Goal: Transaction & Acquisition: Purchase product/service

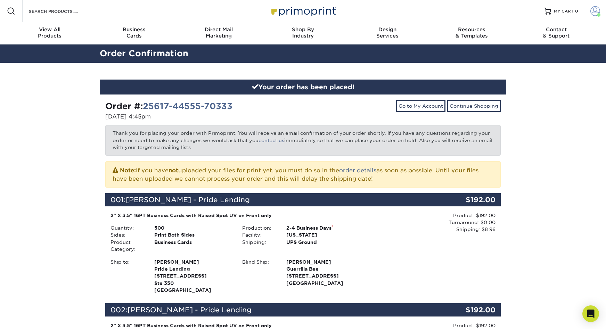
click at [597, 8] on span at bounding box center [596, 11] width 10 height 10
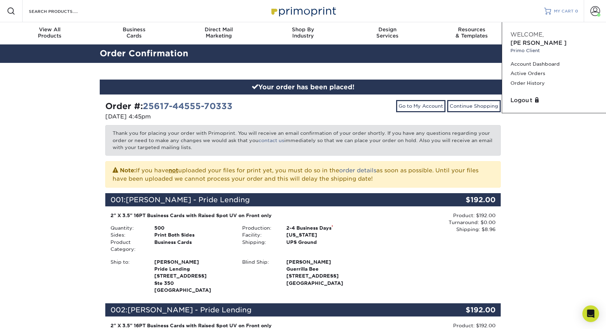
click at [572, 9] on span "MY CART" at bounding box center [564, 11] width 20 height 6
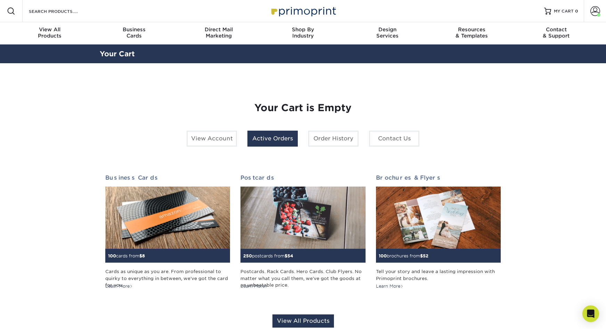
click at [270, 131] on link "Active Orders" at bounding box center [272, 139] width 50 height 16
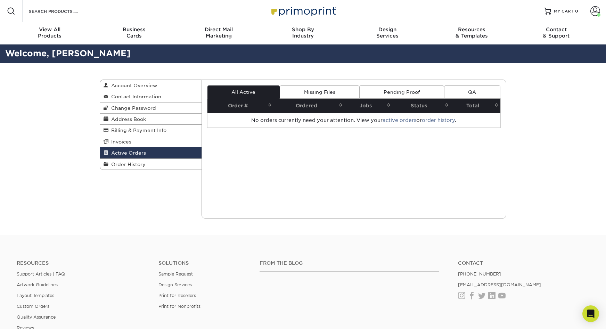
click at [316, 86] on link "Missing Files" at bounding box center [320, 92] width 80 height 13
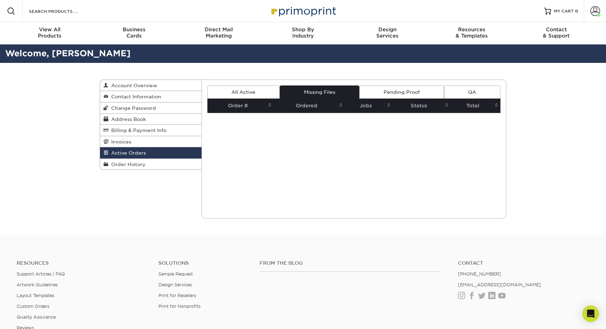
click at [250, 86] on link "All Active" at bounding box center [244, 92] width 72 height 13
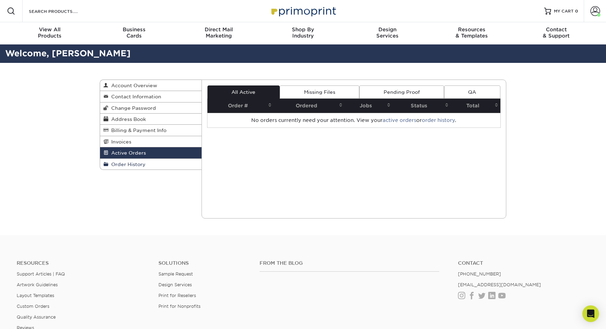
click at [145, 159] on link "Order History" at bounding box center [151, 164] width 102 height 11
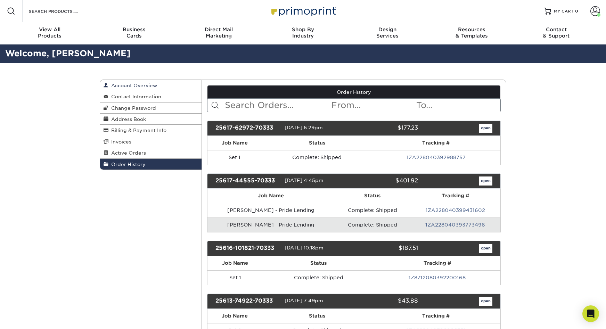
click at [125, 83] on span "Account Overview" at bounding box center [132, 86] width 49 height 6
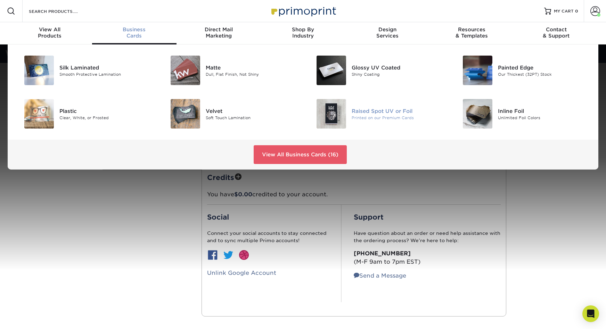
click at [351, 99] on div at bounding box center [327, 114] width 49 height 30
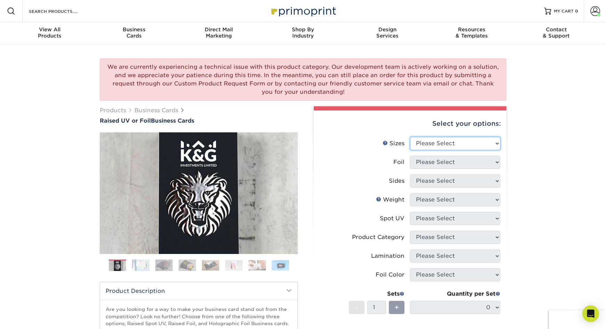
click at [429, 137] on select "Please Select 2" x 3.5" - Standard" at bounding box center [455, 143] width 90 height 13
select select "2.00x3.50"
click at [429, 156] on select "Please Select No Yes" at bounding box center [455, 162] width 90 height 13
select select "0"
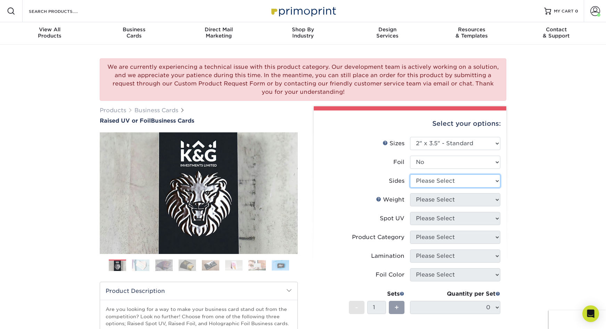
click at [433, 175] on select "Please Select Print Both Sides Print Front Only" at bounding box center [455, 181] width 90 height 13
select select "13abbda7-1d64-4f25-8bb2-c179b224825d"
click at [438, 193] on select "Please Select 16PT" at bounding box center [455, 199] width 90 height 13
select select "16PT"
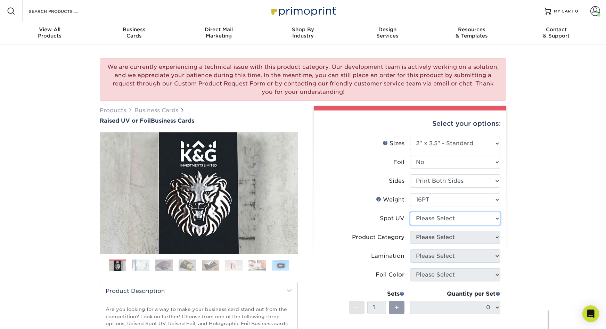
click at [434, 212] on select "Please Select No Spot UV Front Only" at bounding box center [455, 218] width 90 height 13
select select "1"
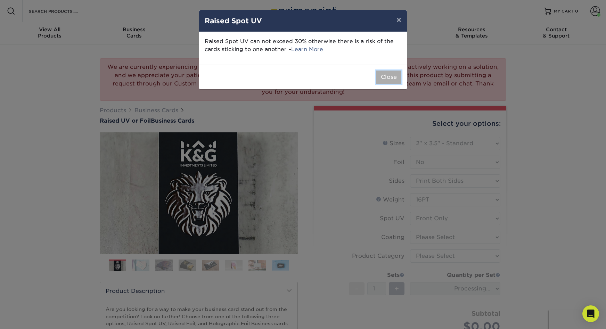
click at [397, 71] on button "Close" at bounding box center [388, 77] width 25 height 13
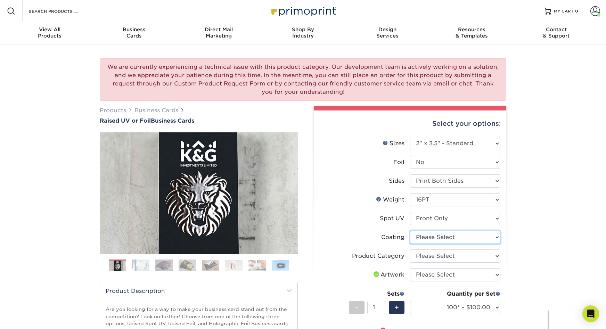
click at [467, 231] on select at bounding box center [455, 237] width 90 height 13
select select "3e7618de-abca-4bda-9f97-8b9129e913d8"
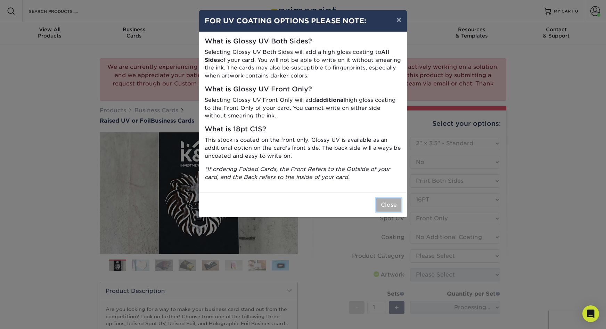
click at [390, 198] on button "Close" at bounding box center [388, 204] width 25 height 13
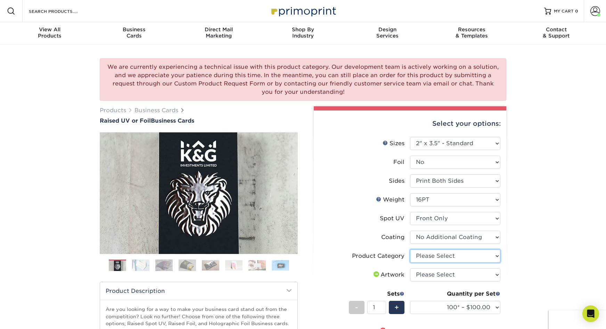
click at [446, 250] on select "Please Select Business Cards" at bounding box center [455, 256] width 90 height 13
select select "3b5148f1-0588-4f88-a218-97bcfdce65c1"
click at [452, 268] on select "Please Select I will upload files I need a design - $100" at bounding box center [455, 274] width 90 height 13
select select "upload"
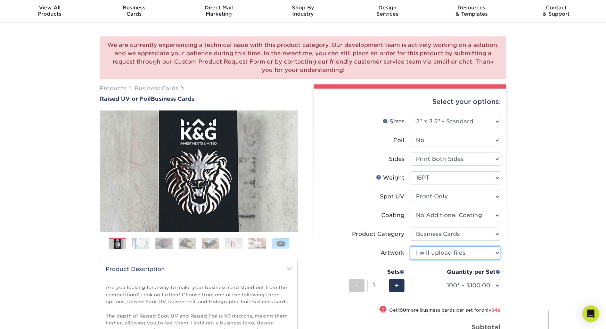
scroll to position [40, 0]
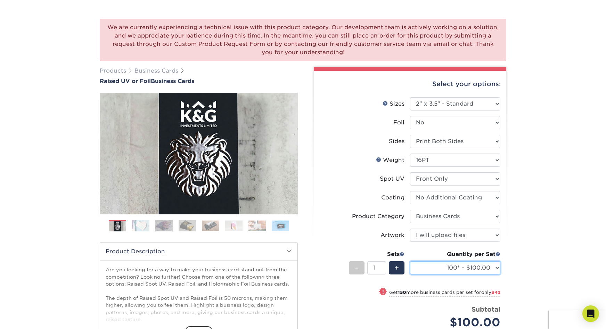
click at [446, 261] on select "100* – $100.00 250* – $142.00 500* – $192.00" at bounding box center [455, 267] width 90 height 13
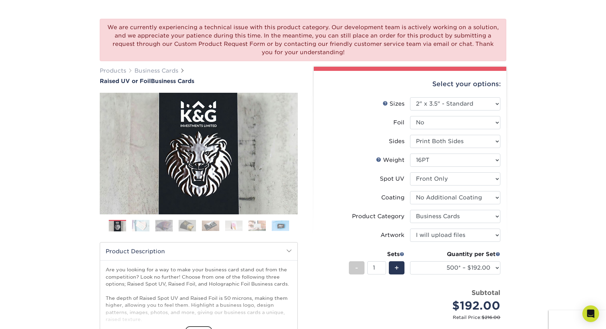
click at [426, 288] on div "Subtotal $192.00" at bounding box center [457, 301] width 85 height 26
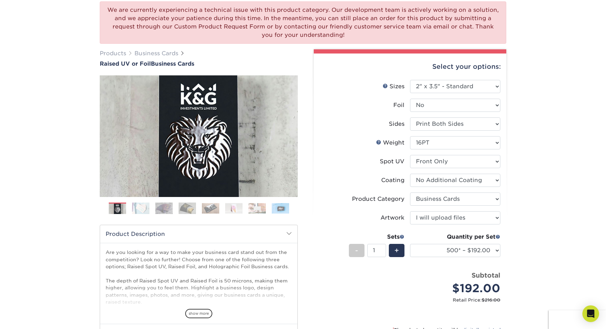
scroll to position [68, 0]
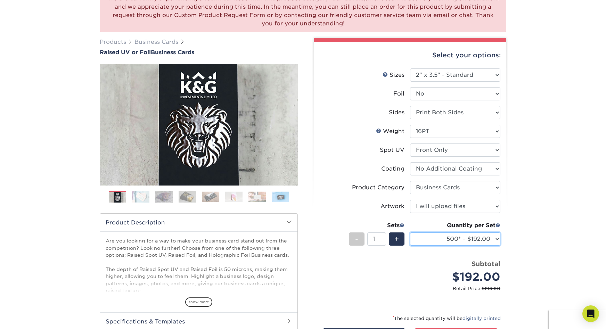
click at [437, 233] on select "100* – $100.00 250* – $142.00 500* – $192.00" at bounding box center [455, 239] width 90 height 13
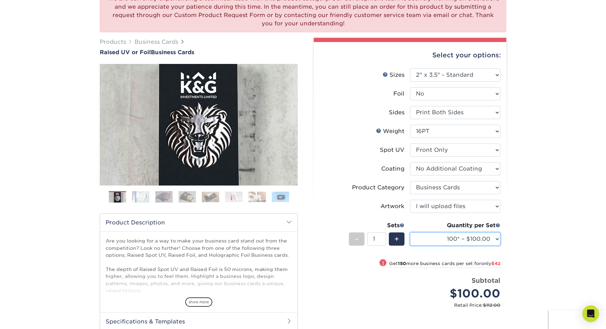
click at [437, 233] on select "100* – $100.00 250* – $142.00 500* – $192.00" at bounding box center [455, 239] width 90 height 13
select select "500* – $192.00"
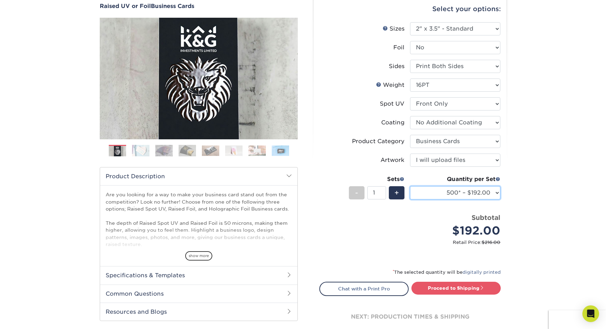
scroll to position [117, 0]
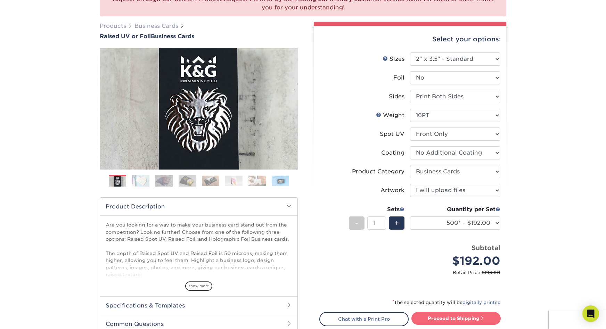
click at [449, 312] on link "Proceed to Shipping" at bounding box center [456, 318] width 89 height 13
type input "Set 1"
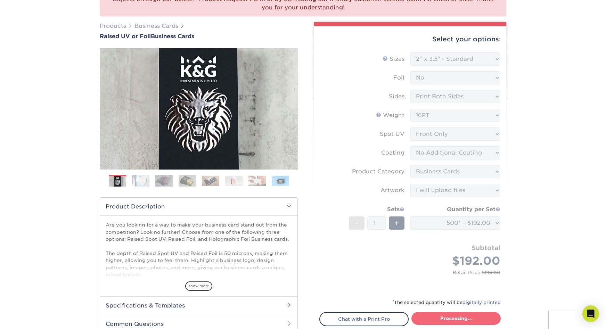
select select "028e9ad4-f42b-42cd-b8a3-fa699623ed4c"
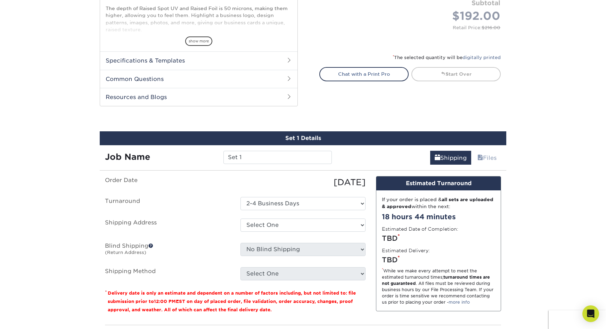
scroll to position [332, 0]
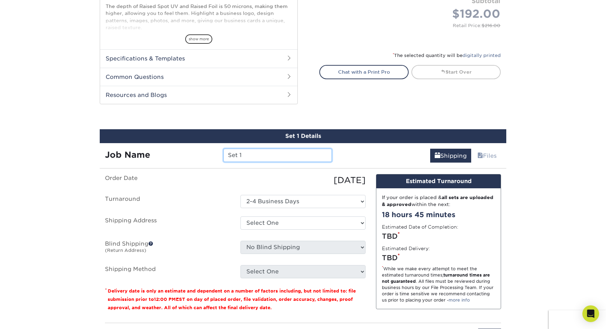
click at [258, 149] on input "Set 1" at bounding box center [278, 155] width 108 height 13
type input "Pride Lending - Corey"
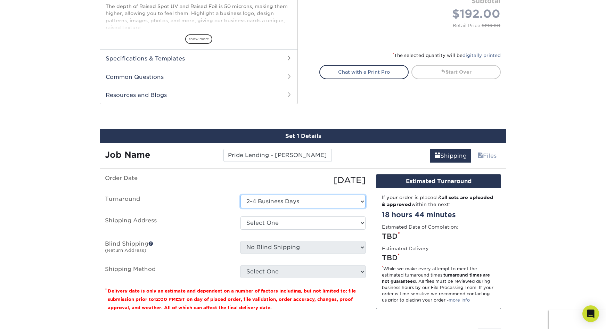
click at [270, 195] on select "Select One 2-4 Business Days" at bounding box center [303, 201] width 125 height 13
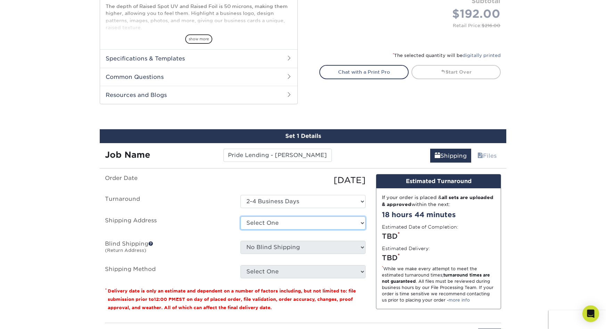
click at [259, 217] on select "Select One Andrew Carway Group Citizens for Ronnie Kroell Datz 2024 Datz Cichli…" at bounding box center [303, 223] width 125 height 13
select select "284952"
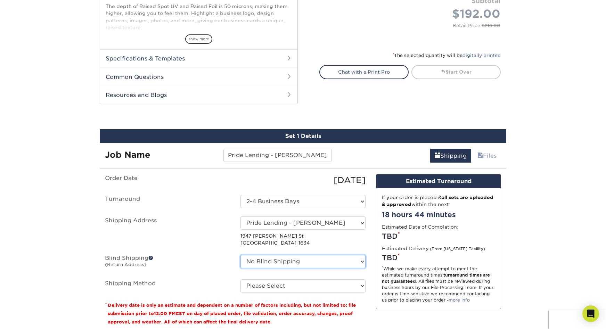
click at [286, 255] on select "No Blind Shipping Andrew Carway Group Citizens for Ronnie Kroell Datz 2024 Datz…" at bounding box center [303, 261] width 125 height 13
select select "203445"
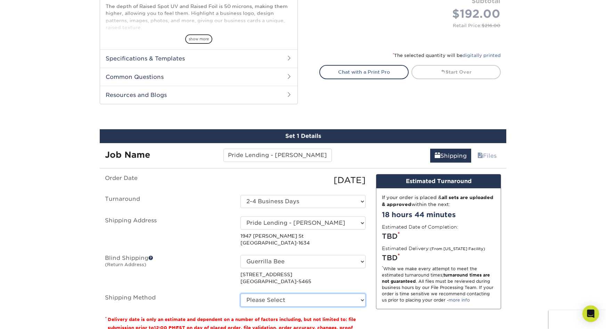
click at [263, 294] on select "Please Select Ground Shipping (+$8.96) 3 Day Shipping Service (+$20.08) 2 Day A…" at bounding box center [303, 300] width 125 height 13
select select "03"
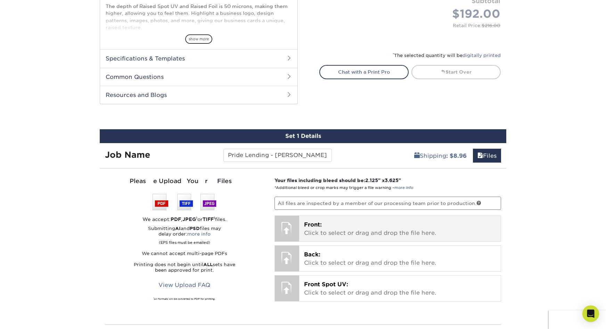
click at [308, 221] on p "Front: Click to select or drag and drop the file here." at bounding box center [400, 229] width 192 height 17
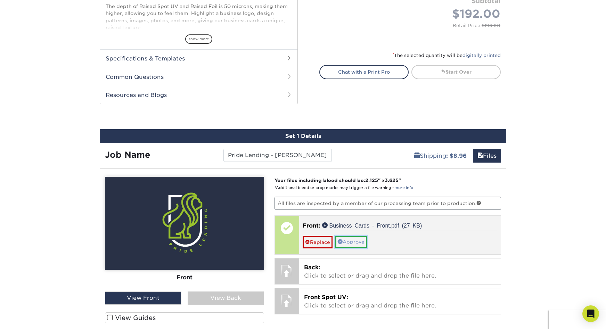
click at [344, 236] on link "Approve" at bounding box center [351, 242] width 32 height 12
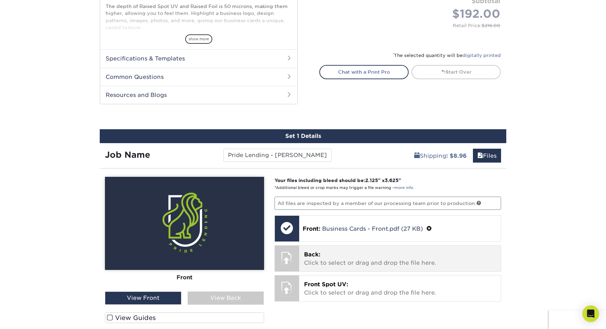
click at [294, 246] on div at bounding box center [287, 258] width 24 height 24
click at [328, 251] on p "Back: Click to select or drag and drop the file here." at bounding box center [400, 259] width 192 height 17
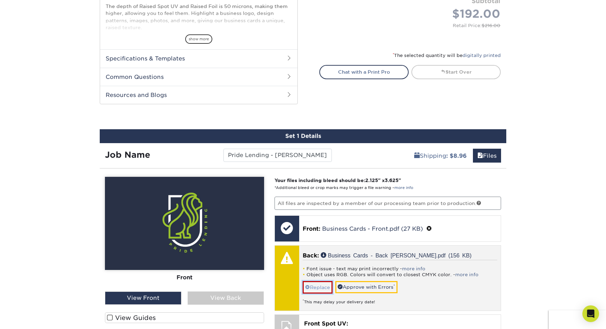
click at [317, 281] on link "Replace" at bounding box center [318, 287] width 30 height 12
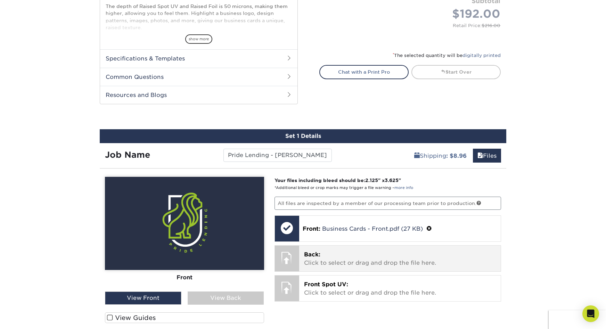
click at [290, 246] on div at bounding box center [287, 258] width 24 height 24
click at [330, 246] on div "Back: Click to select or drag and drop the file here. Choose file Business Card…" at bounding box center [400, 259] width 202 height 26
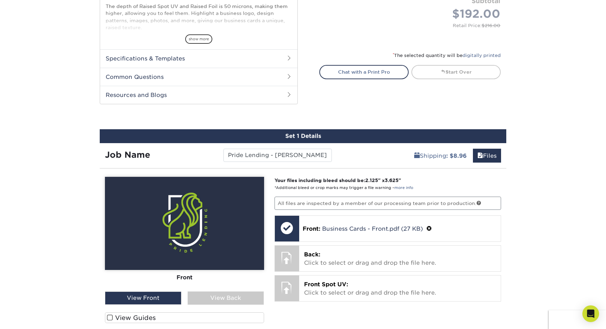
click at [109, 315] on span at bounding box center [110, 318] width 6 height 7
click at [0, 0] on input "View Guides" at bounding box center [0, 0] width 0 height 0
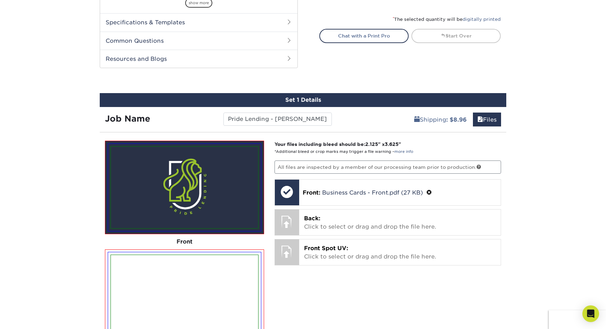
scroll to position [402, 0]
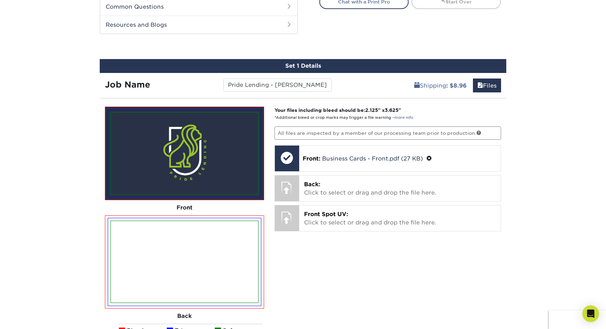
click at [0, 0] on input "Show Spot UV Mask" at bounding box center [0, 0] width 0 height 0
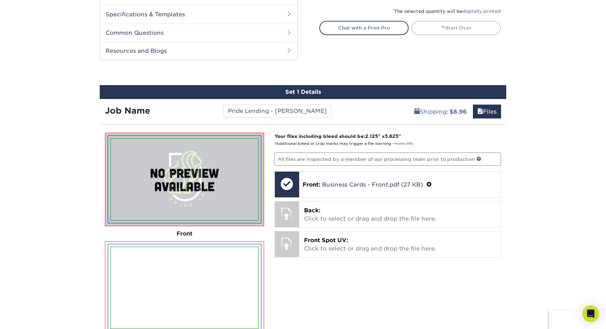
scroll to position [375, 0]
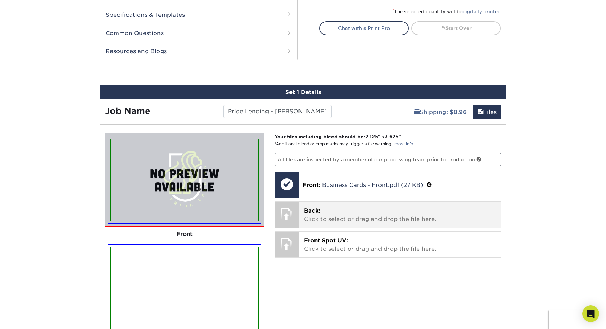
click at [284, 202] on div at bounding box center [287, 214] width 24 height 24
click at [345, 207] on p "Back: Click to select or drag and drop the file here." at bounding box center [400, 215] width 192 height 17
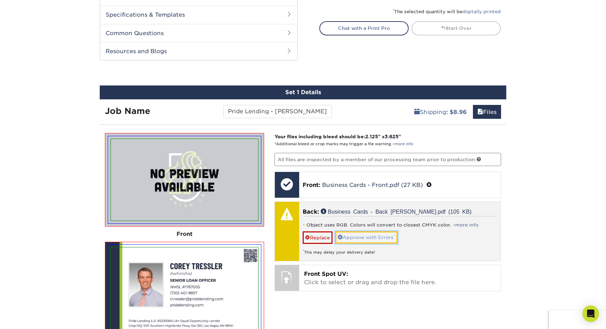
click at [353, 232] on link "Approve with Errors *" at bounding box center [366, 238] width 62 height 12
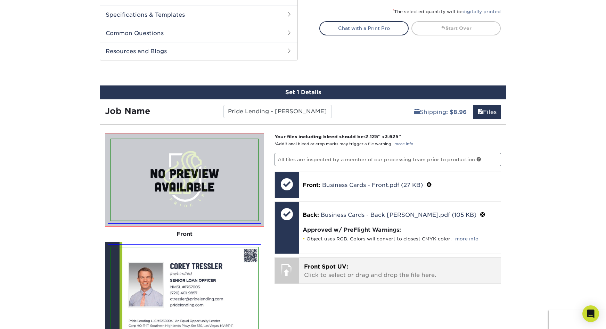
click at [291, 258] on div at bounding box center [287, 270] width 24 height 24
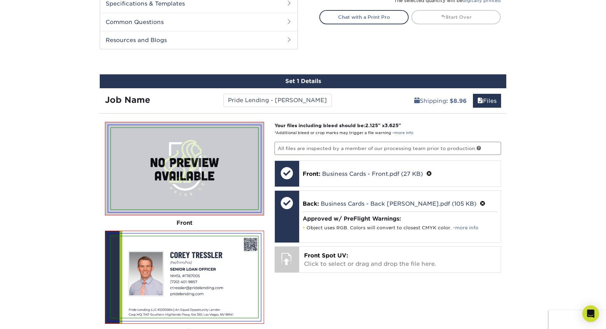
scroll to position [387, 0]
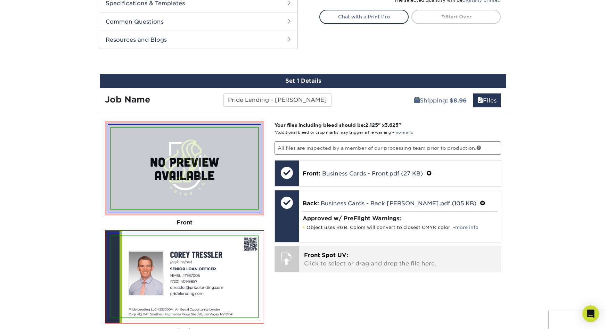
click at [291, 246] on div at bounding box center [287, 258] width 24 height 24
click at [282, 246] on div at bounding box center [287, 258] width 24 height 24
click at [284, 246] on div at bounding box center [287, 258] width 24 height 24
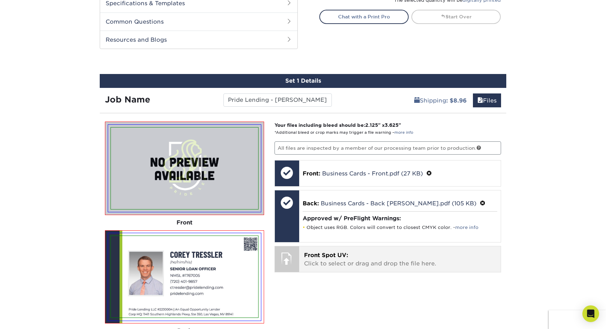
click at [349, 251] on p "Front Spot UV: Click to select or drag and drop the file here." at bounding box center [400, 259] width 192 height 17
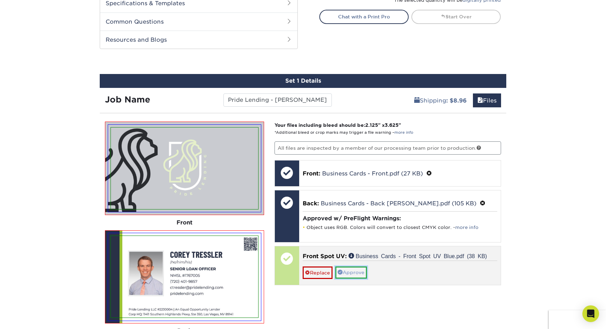
click at [342, 267] on link "Approve" at bounding box center [351, 273] width 32 height 12
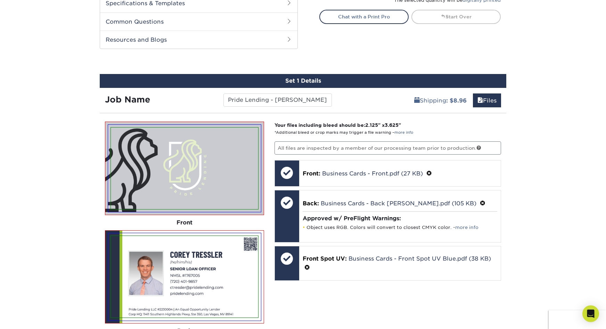
click at [343, 216] on div "Your files including bleed should be: 2.125 " x 3.625 " *Additional bleed or cr…" at bounding box center [387, 271] width 237 height 298
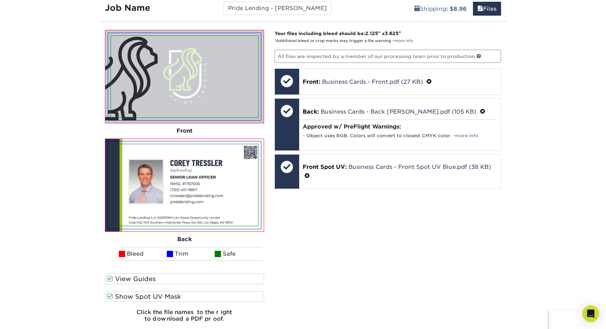
scroll to position [482, 0]
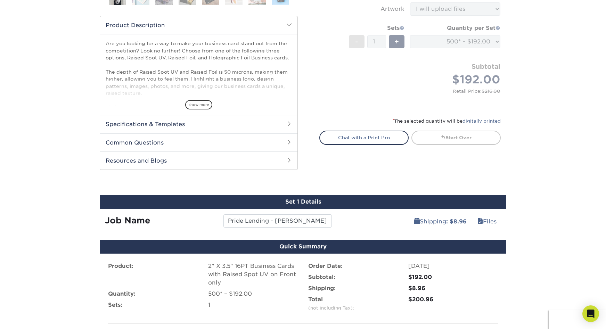
scroll to position [327, 0]
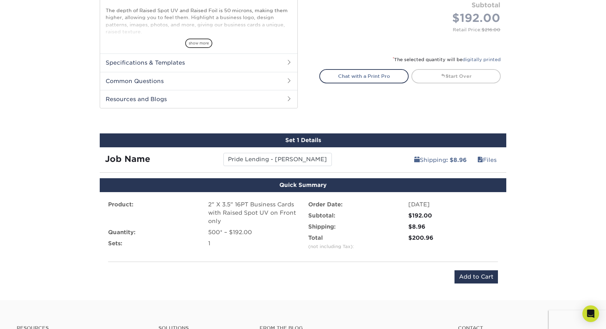
click at [481, 192] on div "Product: 2" X 3.5" 16PT Business Cards with Raised Spot UV on Front only Quanti…" at bounding box center [303, 242] width 407 height 100
click at [481, 270] on input "Add to Cart" at bounding box center [476, 276] width 43 height 13
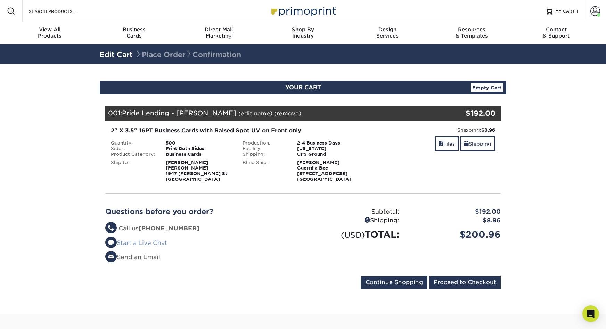
click at [135, 240] on link "Start a Live Chat" at bounding box center [136, 243] width 62 height 7
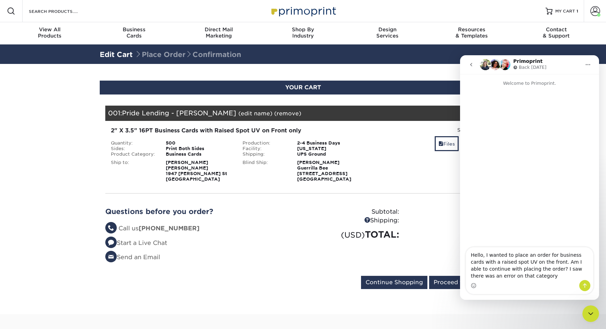
click at [522, 274] on textarea "Hello, I wanted to place an order for business cards with a raised spot UV on t…" at bounding box center [529, 263] width 127 height 33
type textarea "Hello, I wanted to place an order for business cards with a raised spot UV on t…"
click at [585, 284] on icon "Send a message…" at bounding box center [585, 286] width 4 height 5
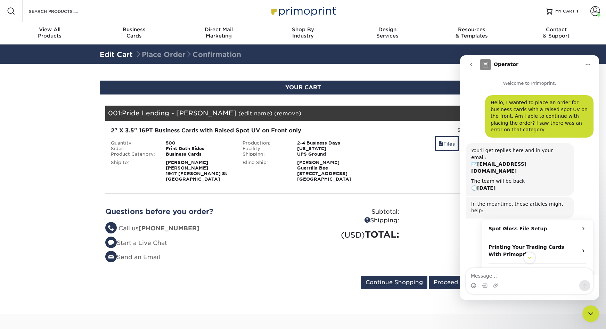
click at [391, 201] on div "Questions before you order? Questions? Call us (888) 822-5815 Start a Live Chat…" at bounding box center [303, 237] width 406 height 77
click at [472, 66] on icon "go back" at bounding box center [472, 65] width 6 height 6
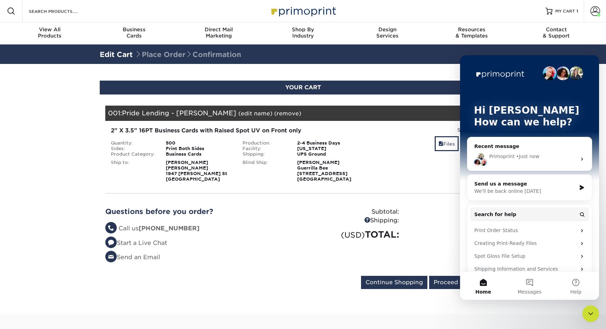
click at [591, 314] on icon "Close Intercom Messenger" at bounding box center [591, 314] width 5 height 3
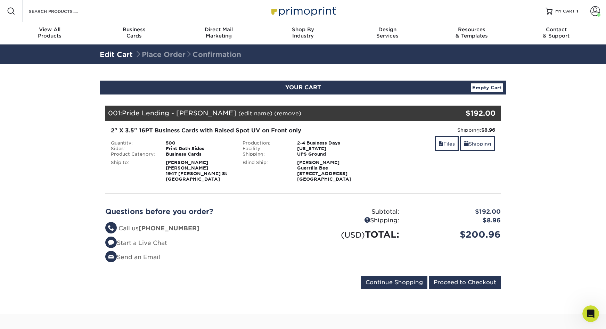
drag, startPoint x: 347, startPoint y: 136, endPoint x: 292, endPoint y: 99, distance: 66.2
click at [292, 121] on div "2" X 3.5" 16PT Business Cards with Raised Spot UV on Front only Quantity: 500 S…" at bounding box center [303, 154] width 406 height 67
click at [327, 157] on div "Blind Ship: Matthew Cancilla Guerrilla Bee 6295 Pangea Ave Las Vegas, NV 89139" at bounding box center [303, 169] width 132 height 25
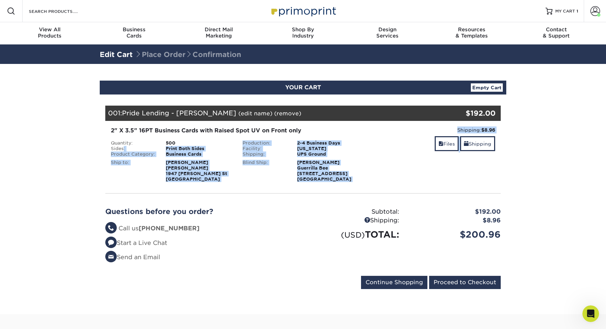
drag, startPoint x: 363, startPoint y: 141, endPoint x: 117, endPoint y: 110, distance: 247.7
click at [117, 110] on div "Your Cart is Empty View Account Active Orders Order History Contact Us Business…" at bounding box center [303, 199] width 396 height 186
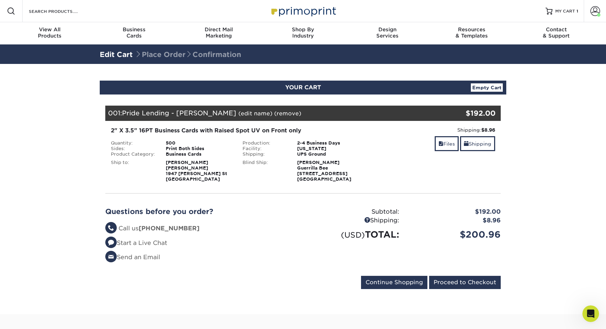
click at [203, 152] on div "Business Cards" at bounding box center [199, 155] width 77 height 6
click at [479, 276] on input "Proceed to Checkout" at bounding box center [465, 282] width 72 height 13
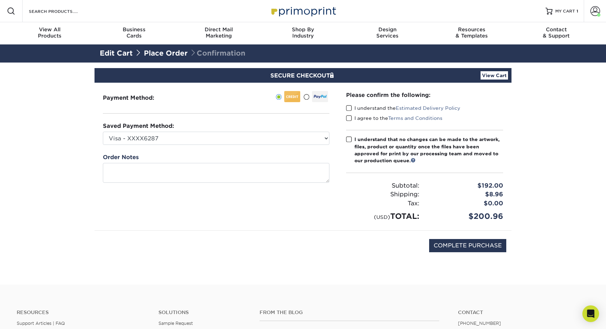
click at [253, 122] on div "Saved Payment Method: Visa - XXXX6287 Visa - XXXX2345 Visa - XXXX2345 MasterCar…" at bounding box center [216, 133] width 227 height 23
click at [249, 132] on select "Visa - XXXX6287 Visa - XXXX2345 Visa - XXXX2345 MasterCard - XXXX8349 Visa - XX…" at bounding box center [216, 138] width 227 height 13
click at [346, 105] on span at bounding box center [349, 108] width 6 height 7
click at [0, 0] on input "I understand the Estimated Delivery Policy" at bounding box center [0, 0] width 0 height 0
click at [346, 115] on span at bounding box center [349, 118] width 6 height 7
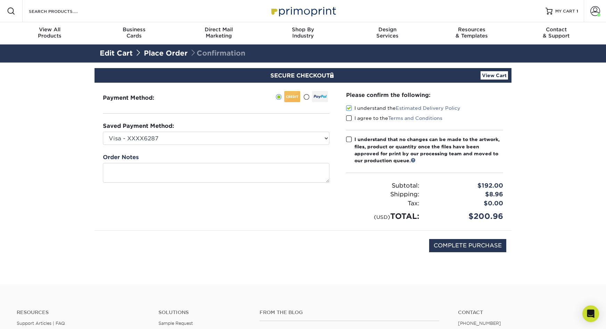
click at [0, 0] on input "I agree to the Terms and Conditions" at bounding box center [0, 0] width 0 height 0
drag, startPoint x: 520, startPoint y: 158, endPoint x: 391, endPoint y: 129, distance: 132.8
click at [391, 129] on section "SECURE CHECKOUT View Cart Payment Method: Saved Payment Method:" at bounding box center [303, 174] width 606 height 222
drag, startPoint x: 397, startPoint y: 132, endPoint x: 459, endPoint y: 143, distance: 62.6
click at [459, 173] on div "Subtotal: $192.00 Shipping: $8.96 Discounts: - $0.00 Tax: $0.00" at bounding box center [424, 197] width 157 height 49
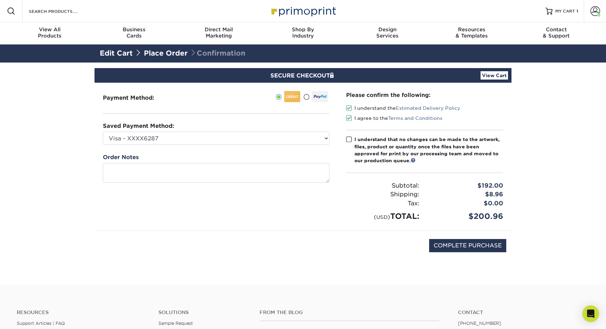
click at [309, 94] on span at bounding box center [306, 97] width 6 height 7
click at [0, 0] on input "radio" at bounding box center [0, 0] width 0 height 0
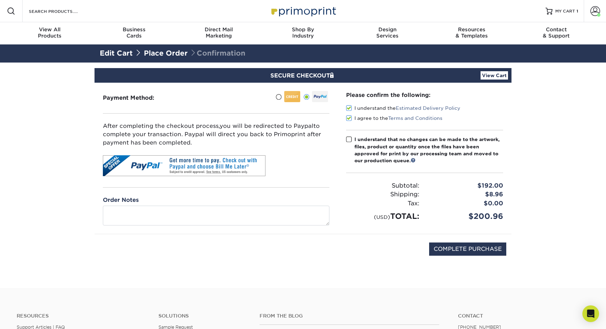
click at [282, 94] on span at bounding box center [279, 97] width 6 height 7
click at [0, 0] on input "radio" at bounding box center [0, 0] width 0 height 0
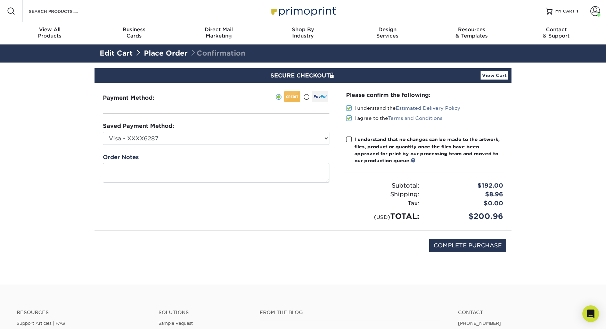
click at [314, 91] on label at bounding box center [315, 96] width 25 height 11
click at [0, 0] on input "radio" at bounding box center [0, 0] width 0 height 0
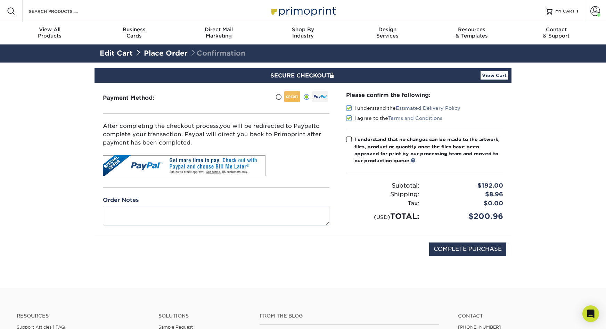
click at [282, 94] on span at bounding box center [279, 97] width 6 height 7
click at [0, 0] on input "radio" at bounding box center [0, 0] width 0 height 0
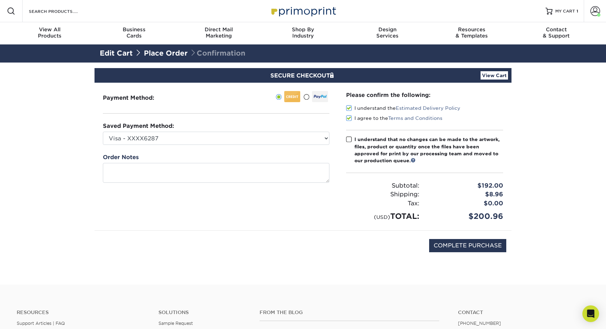
click at [321, 231] on div "COMPLETE PURCHASE" at bounding box center [303, 249] width 407 height 37
click at [595, 11] on span at bounding box center [596, 11] width 10 height 10
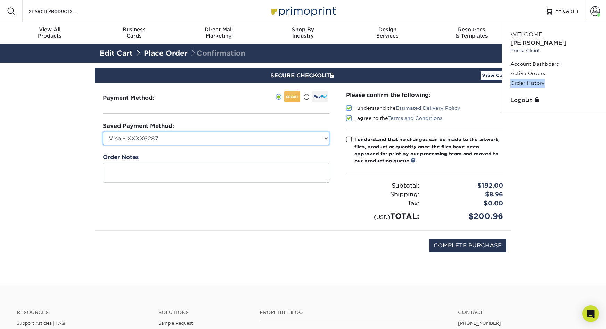
click at [294, 132] on select "Visa - XXXX6287 Visa - XXXX2345 Visa - XXXX2345 MasterCard - XXXX8349 Visa - XX…" at bounding box center [216, 138] width 227 height 13
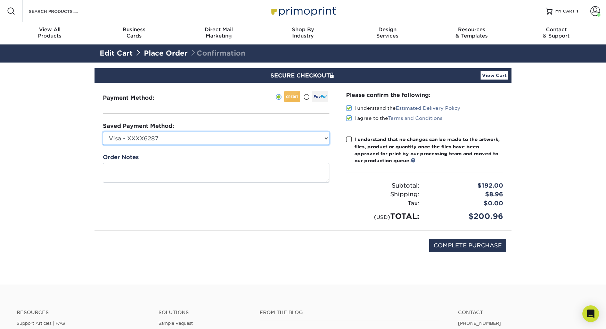
select select "72057"
click at [324, 231] on div "COMPLETE PURCHASE" at bounding box center [303, 249] width 407 height 37
click at [349, 136] on span at bounding box center [349, 139] width 6 height 7
click at [0, 0] on input "I understand that no changes can be made to the artwork, files, product or quan…" at bounding box center [0, 0] width 0 height 0
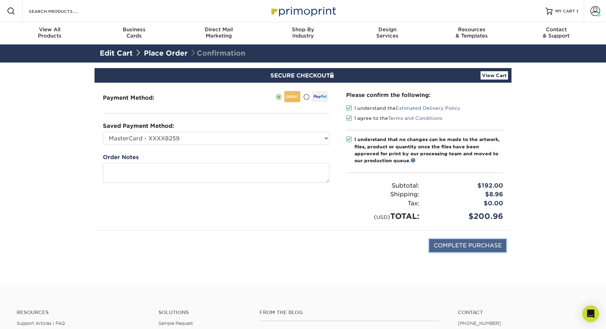
click at [467, 239] on input "COMPLETE PURCHASE" at bounding box center [467, 245] width 77 height 13
type input "PROCESSING, PLEASE WAIT..."
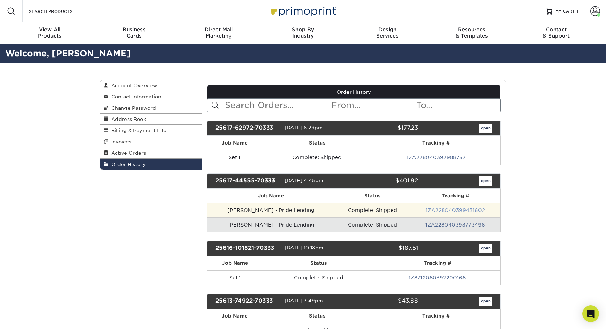
click at [437, 208] on link "1ZA228040399431602" at bounding box center [455, 211] width 59 height 6
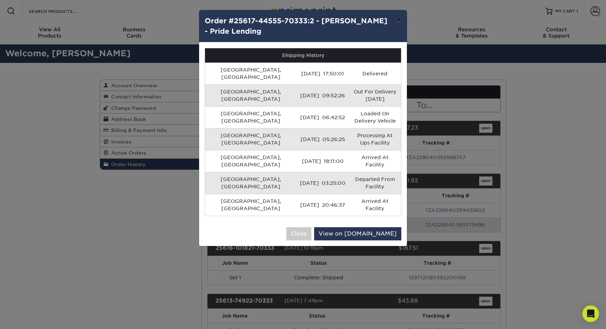
click at [401, 14] on button "×" at bounding box center [399, 19] width 16 height 19
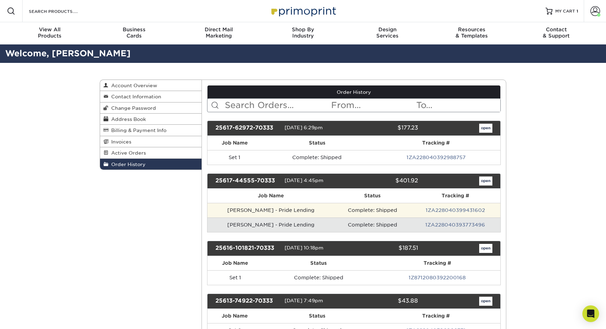
click at [301, 203] on td "[PERSON_NAME] - Pride Lending" at bounding box center [271, 210] width 127 height 15
click at [292, 203] on td "[PERSON_NAME] - Pride Lending" at bounding box center [271, 210] width 127 height 15
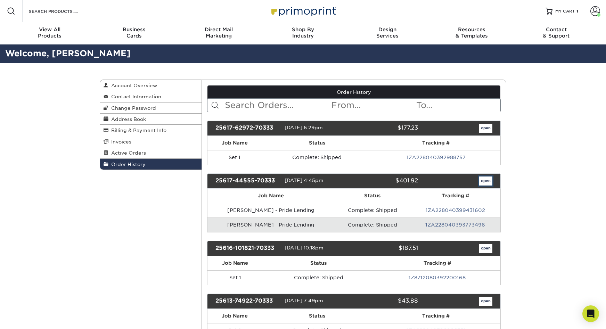
click at [487, 177] on link "open" at bounding box center [485, 181] width 13 height 9
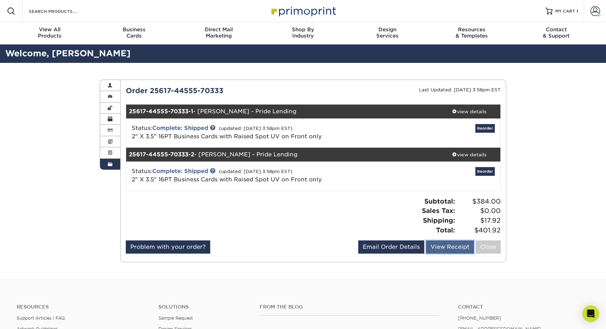
click at [458, 241] on link "View Receipt" at bounding box center [450, 247] width 48 height 13
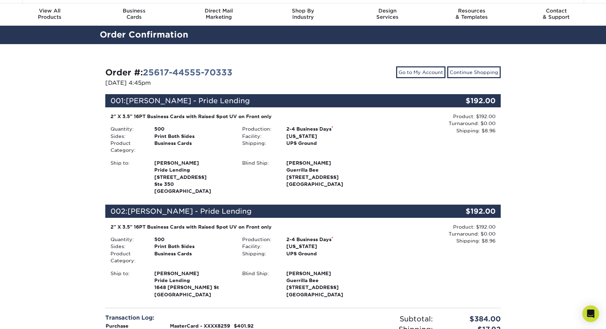
scroll to position [22, 0]
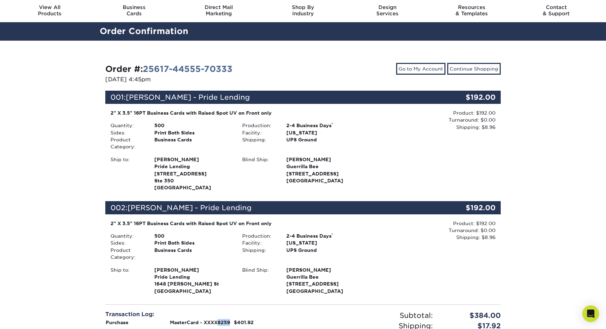
drag, startPoint x: 206, startPoint y: 227, endPoint x: 223, endPoint y: 227, distance: 17.0
click at [223, 319] on td "MasterCard - XXXX8259" at bounding box center [202, 323] width 64 height 8
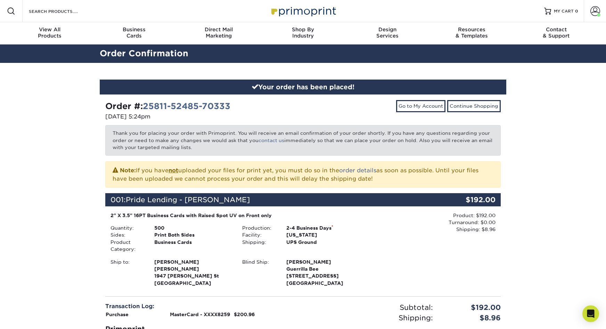
click at [189, 125] on p "Thank you for placing your order with Primoprint. You will receive an email con…" at bounding box center [303, 140] width 396 height 30
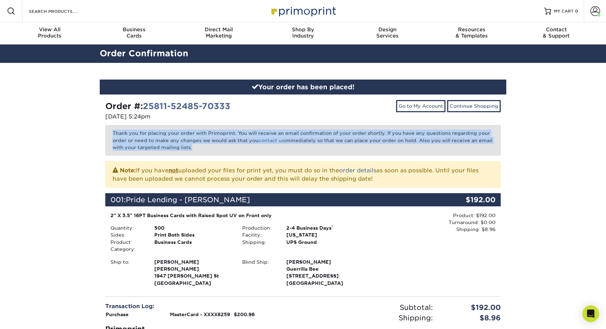
click at [189, 125] on p "Thank you for placing your order with Primoprint. You will receive an email con…" at bounding box center [303, 140] width 396 height 30
click at [232, 125] on p "Thank you for placing your order with Primoprint. You will receive an email con…" at bounding box center [303, 140] width 396 height 30
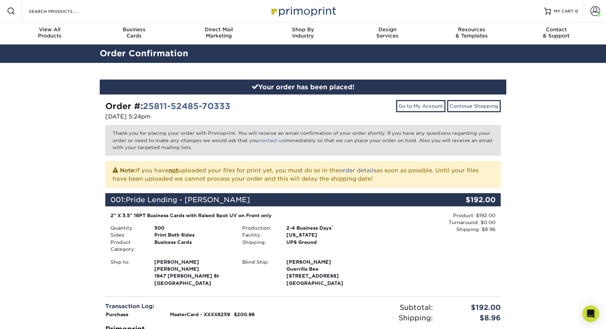
click at [282, 125] on p "Thank you for placing your order with Primoprint. You will receive an email con…" at bounding box center [303, 140] width 396 height 30
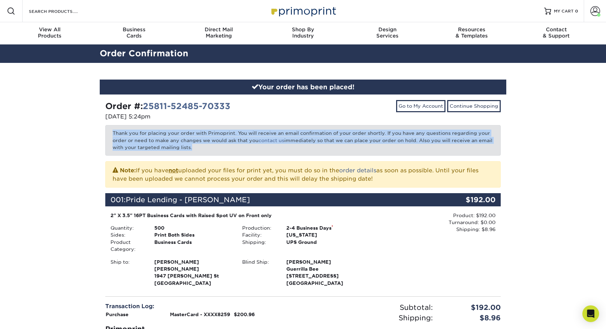
click at [282, 125] on p "Thank you for placing your order with Primoprint. You will receive an email con…" at bounding box center [303, 140] width 396 height 30
click at [317, 125] on p "Thank you for placing your order with Primoprint. You will receive an email con…" at bounding box center [303, 140] width 396 height 30
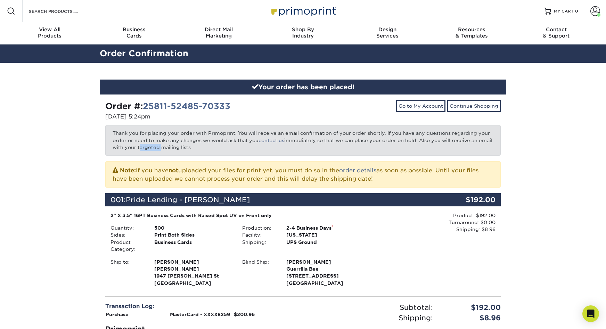
click at [317, 125] on p "Thank you for placing your order with Primoprint. You will receive an email con…" at bounding box center [303, 140] width 396 height 30
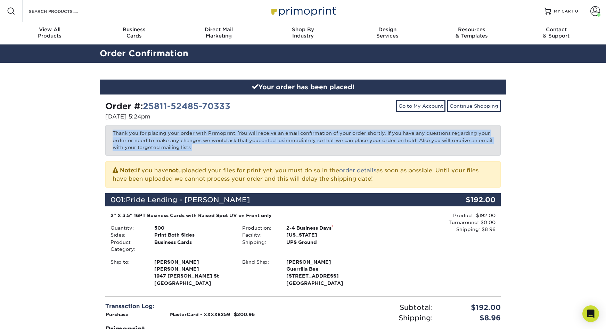
click at [317, 125] on p "Thank you for placing your order with Primoprint. You will receive an email con…" at bounding box center [303, 140] width 396 height 30
click at [280, 125] on p "Thank you for placing your order with Primoprint. You will receive an email con…" at bounding box center [303, 140] width 396 height 30
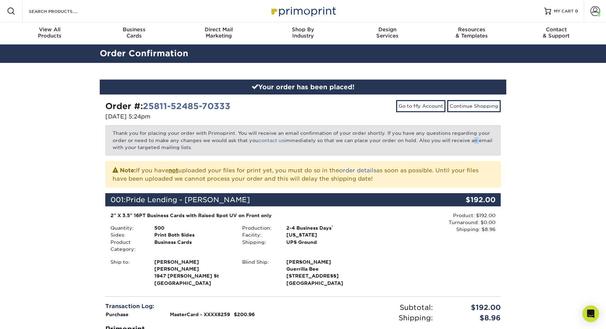
click at [280, 125] on p "Thank you for placing your order with Primoprint. You will receive an email con…" at bounding box center [303, 140] width 396 height 30
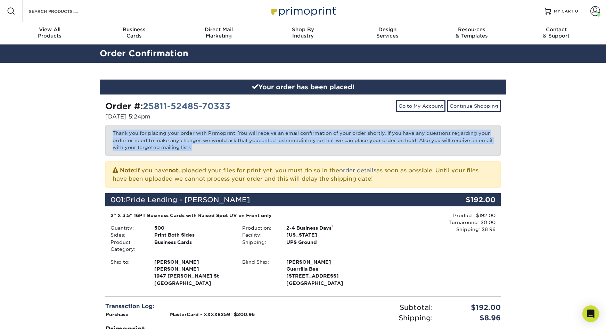
click at [280, 125] on p "Thank you for placing your order with Primoprint. You will receive an email con…" at bounding box center [303, 140] width 396 height 30
click at [301, 125] on p "Thank you for placing your order with Primoprint. You will receive an email con…" at bounding box center [303, 140] width 396 height 30
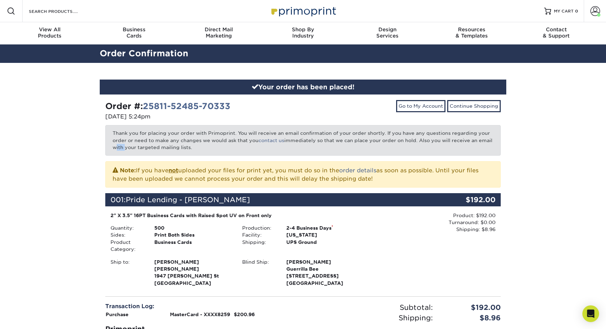
click at [301, 125] on p "Thank you for placing your order with Primoprint. You will receive an email con…" at bounding box center [303, 140] width 396 height 30
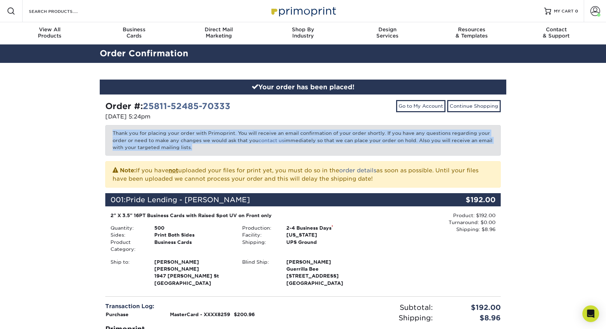
click at [301, 125] on p "Thank you for placing your order with Primoprint. You will receive an email con…" at bounding box center [303, 140] width 396 height 30
click at [277, 125] on p "Thank you for placing your order with Primoprint. You will receive an email con…" at bounding box center [303, 140] width 396 height 30
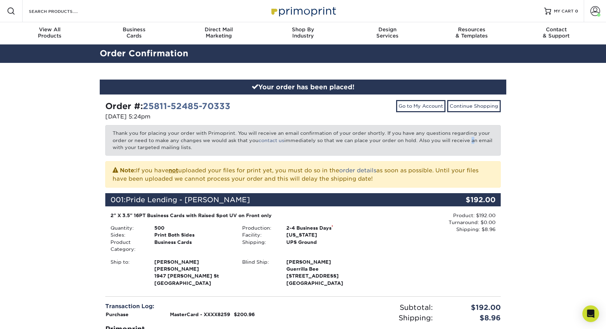
click at [277, 125] on p "Thank you for placing your order with Primoprint. You will receive an email con…" at bounding box center [303, 140] width 396 height 30
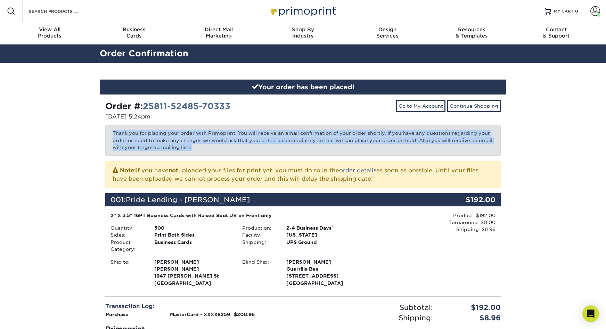
click at [277, 125] on p "Thank you for placing your order with Primoprint. You will receive an email con…" at bounding box center [303, 140] width 396 height 30
click at [268, 125] on p "Thank you for placing your order with Primoprint. You will receive an email con…" at bounding box center [303, 140] width 396 height 30
drag, startPoint x: 350, startPoint y: 203, endPoint x: 273, endPoint y: 163, distance: 87.1
click at [273, 212] on div "2" X 3.5" 16PT Business Cards with Raised Spot UV on Front only Quantity: 500 S…" at bounding box center [237, 249] width 264 height 75
click at [273, 225] on div "Production:" at bounding box center [259, 228] width 44 height 7
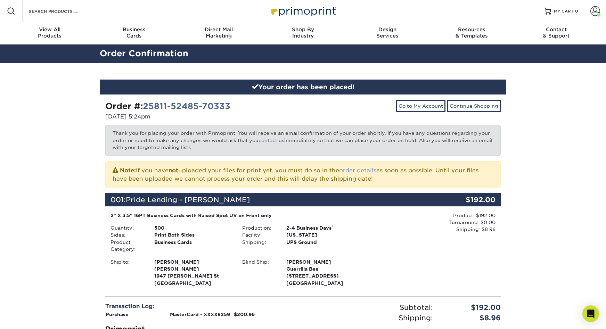
click at [339, 167] on link "order details" at bounding box center [357, 170] width 37 height 7
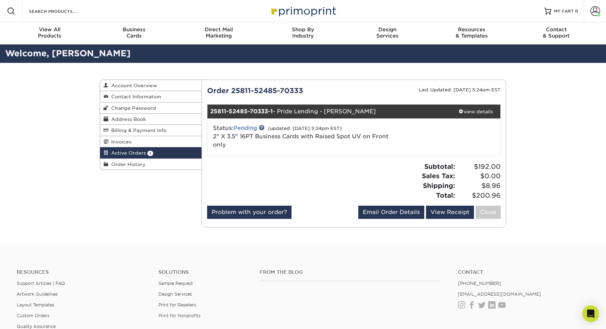
click at [239, 125] on link "Pending" at bounding box center [246, 128] width 24 height 7
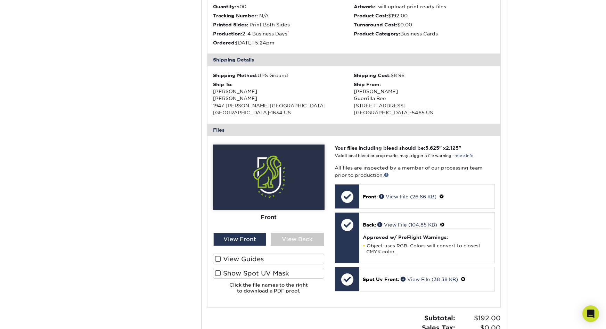
scroll to position [178, 0]
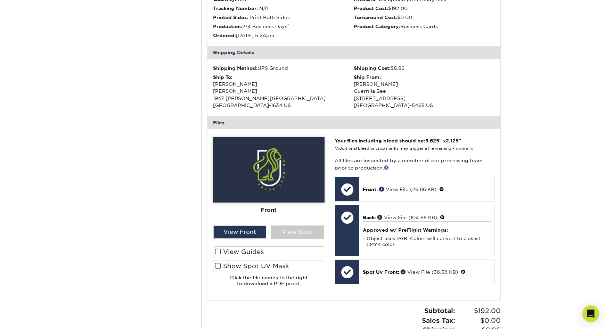
click at [243, 246] on label "View Guides" at bounding box center [269, 251] width 112 height 11
click at [0, 0] on input "View Guides" at bounding box center [0, 0] width 0 height 0
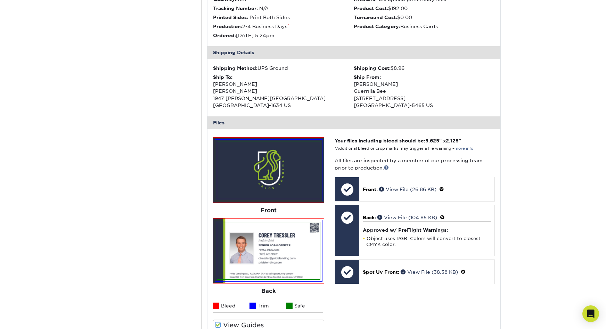
scroll to position [184, 0]
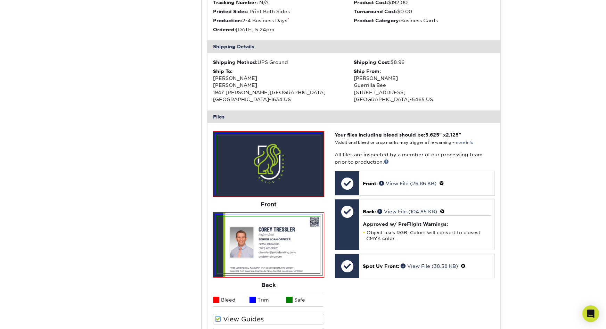
click at [227, 328] on label "Show Spot UV Mask" at bounding box center [269, 333] width 112 height 11
click at [0, 0] on input "Show Spot UV Mask" at bounding box center [0, 0] width 0 height 0
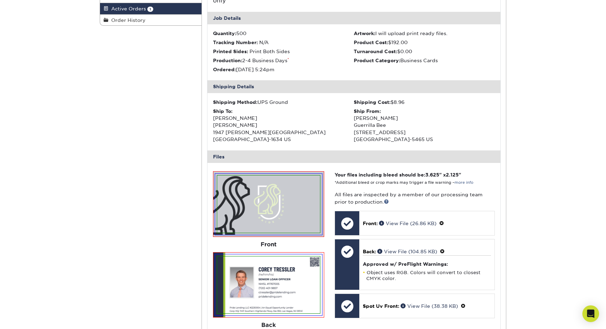
scroll to position [0, 0]
